Goal: Information Seeking & Learning: Check status

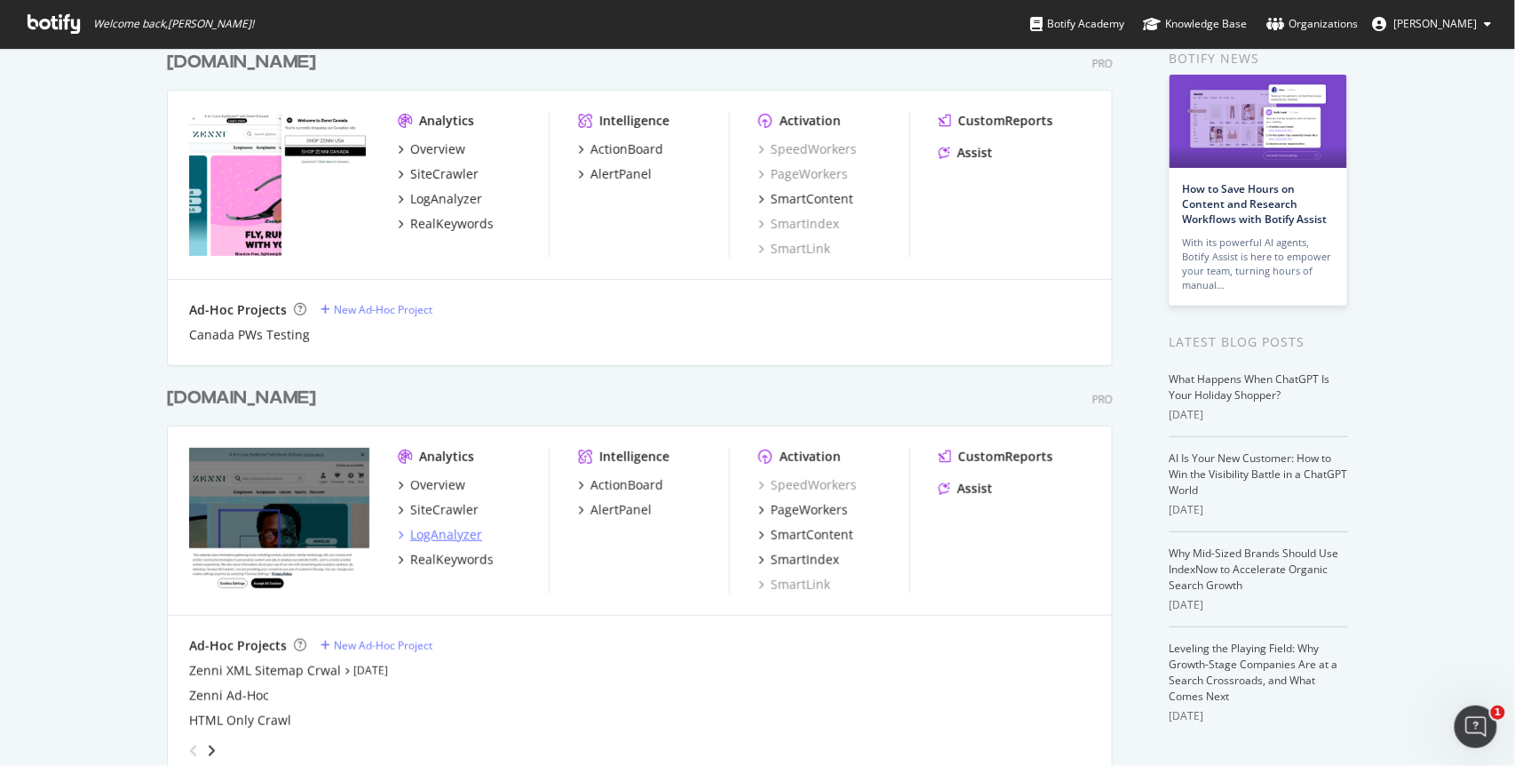
scroll to position [106, 0]
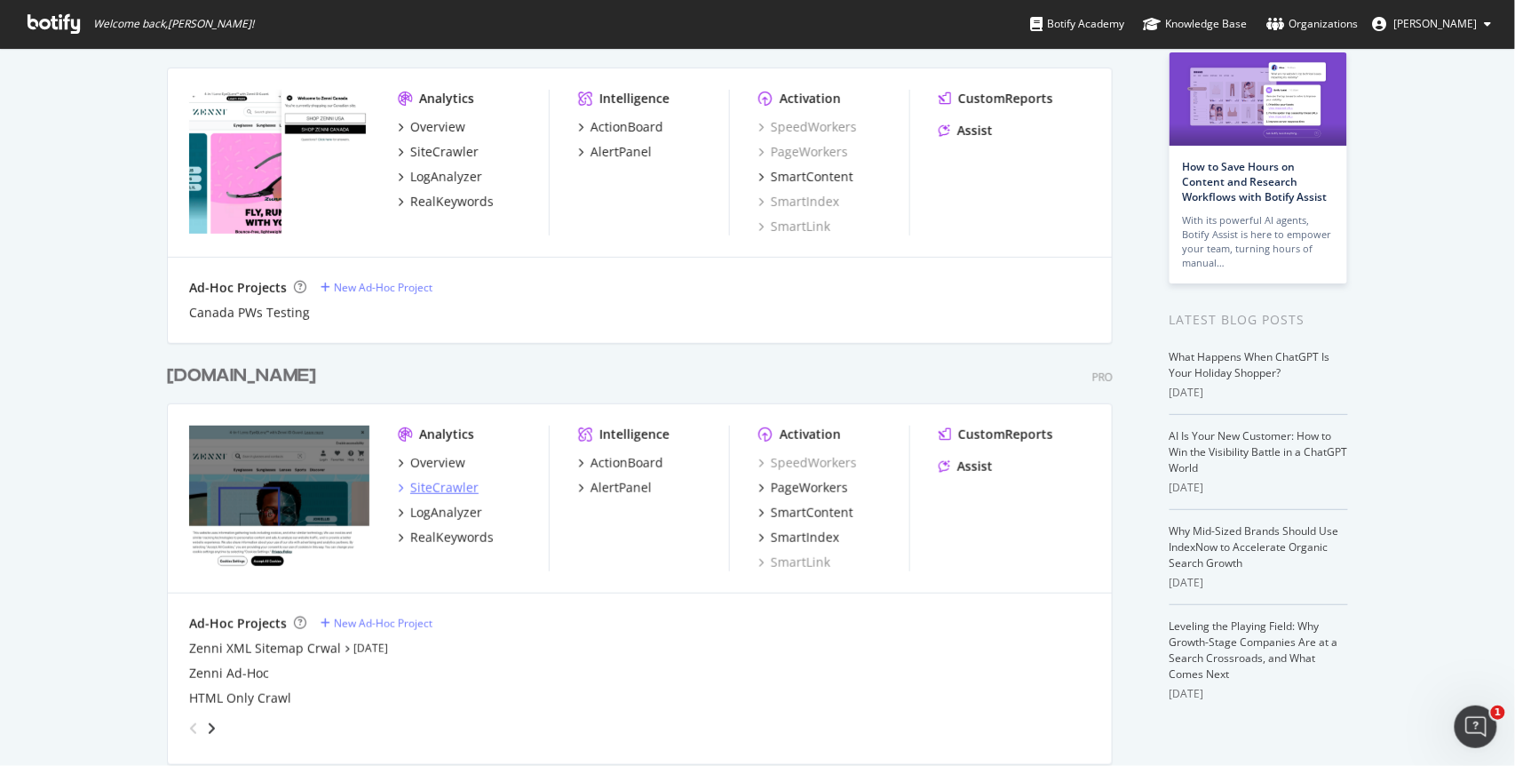
click at [418, 482] on div "SiteCrawler" at bounding box center [444, 488] width 68 height 18
